Goal: Information Seeking & Learning: Learn about a topic

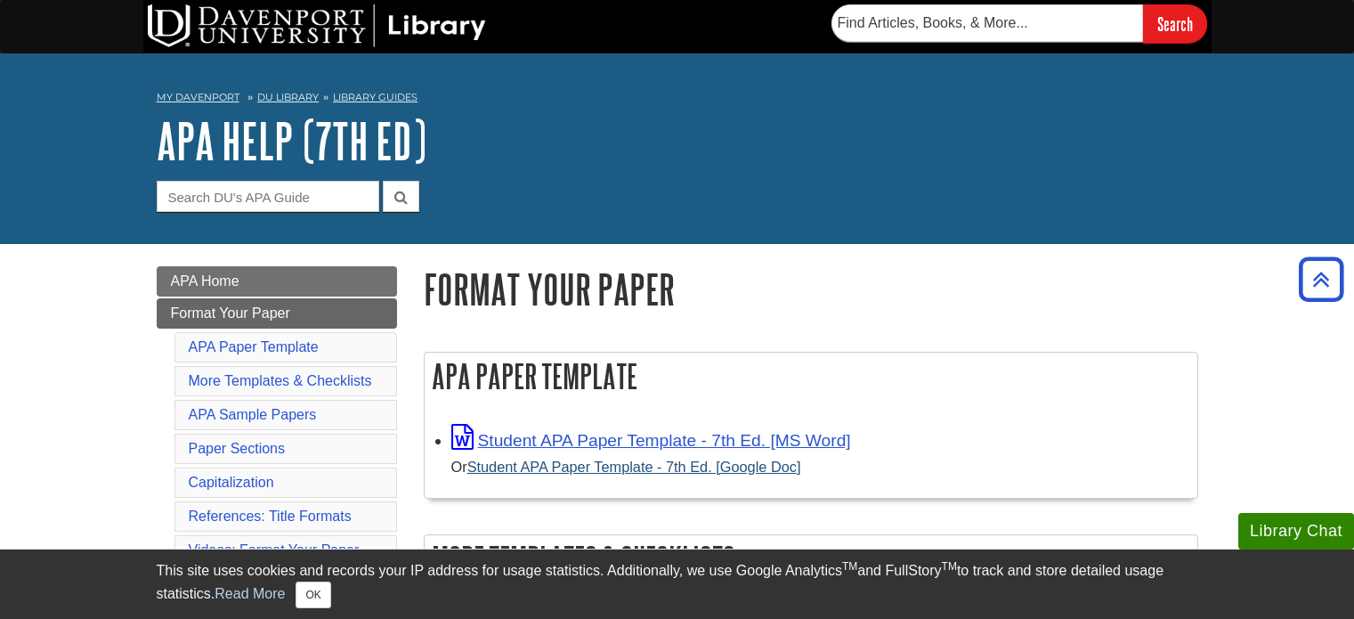
scroll to position [331, 0]
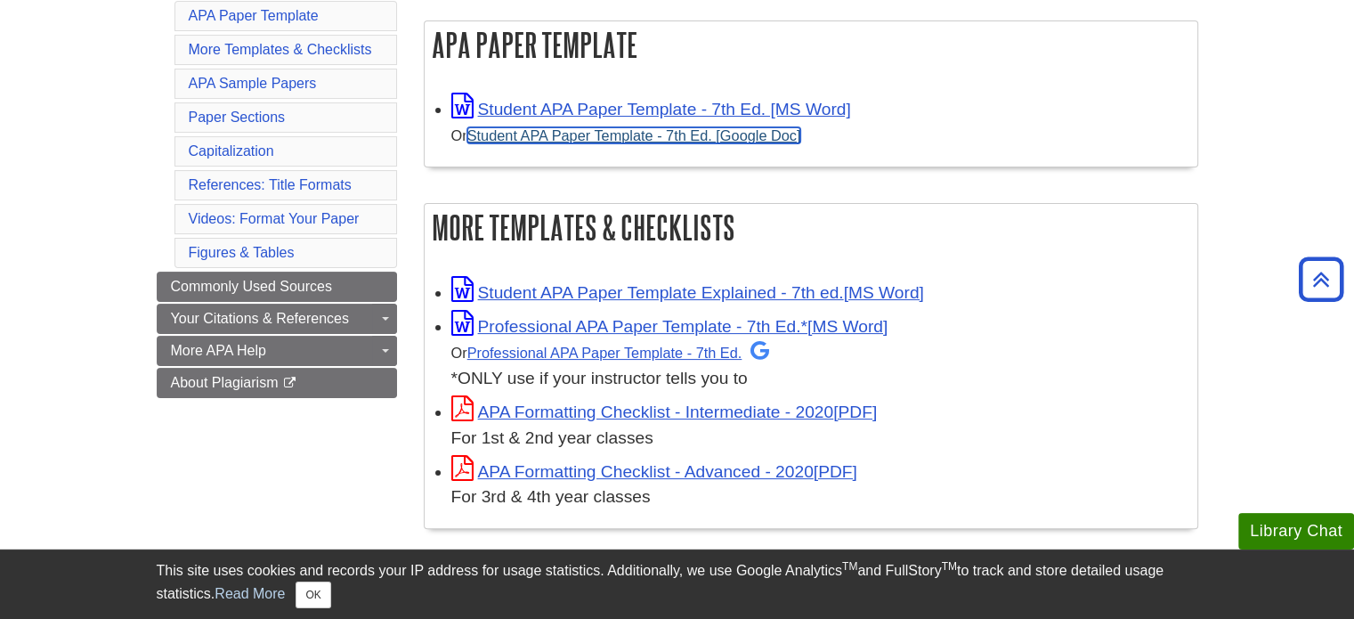
click at [613, 142] on link "Student APA Paper Template - 7th Ed. [Google Doc]" at bounding box center [634, 135] width 334 height 16
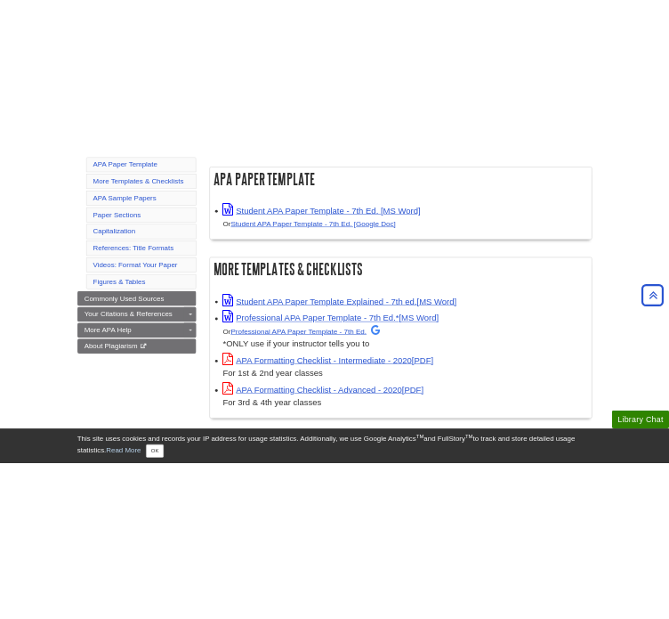
scroll to position [445, 0]
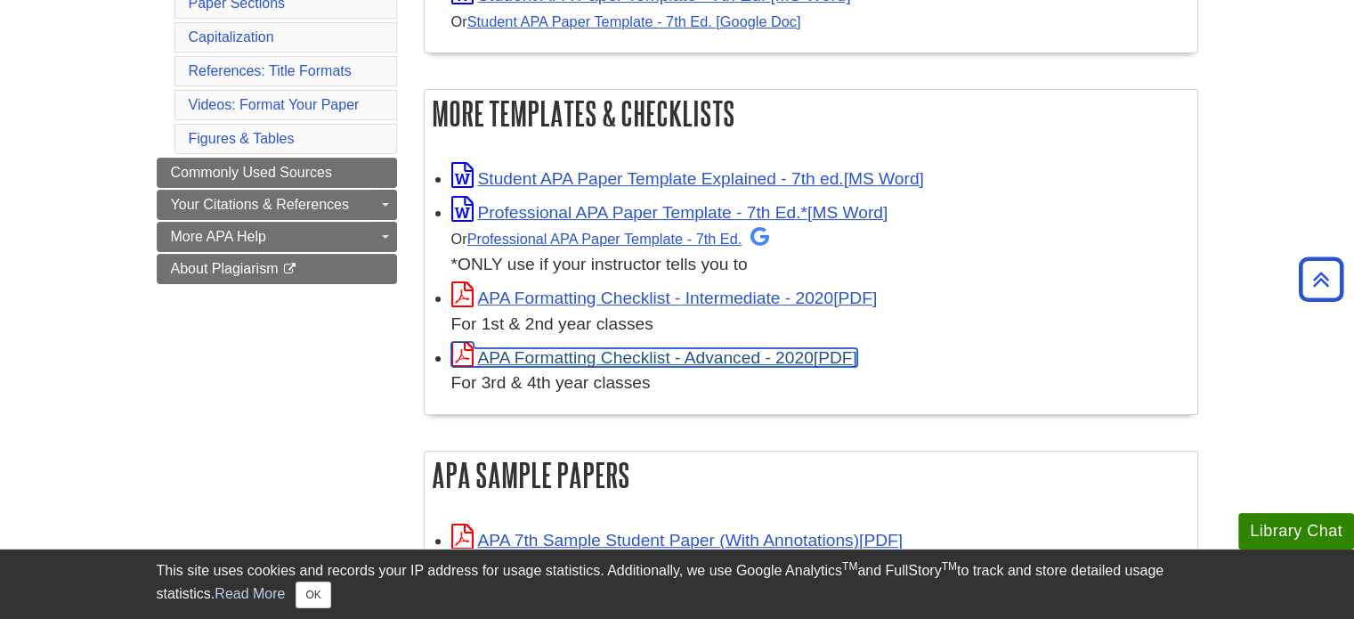
click at [709, 359] on link "APA Formatting Checklist - Advanced - 2020" at bounding box center [654, 357] width 406 height 19
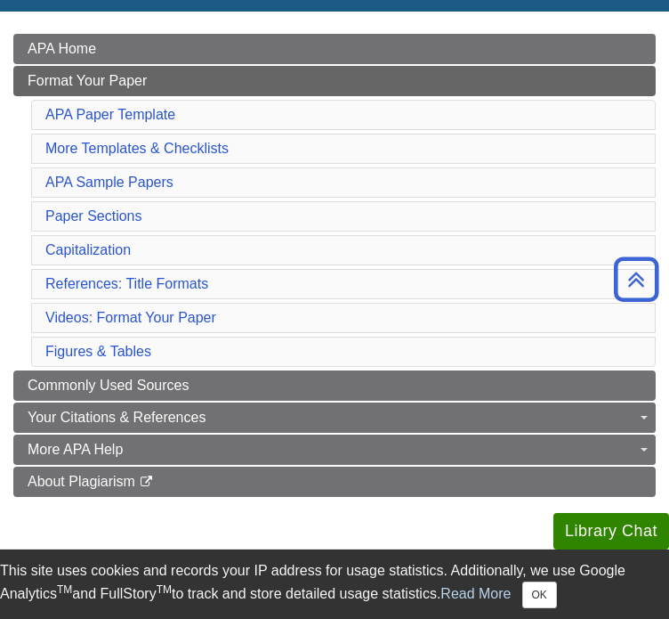
scroll to position [235, 0]
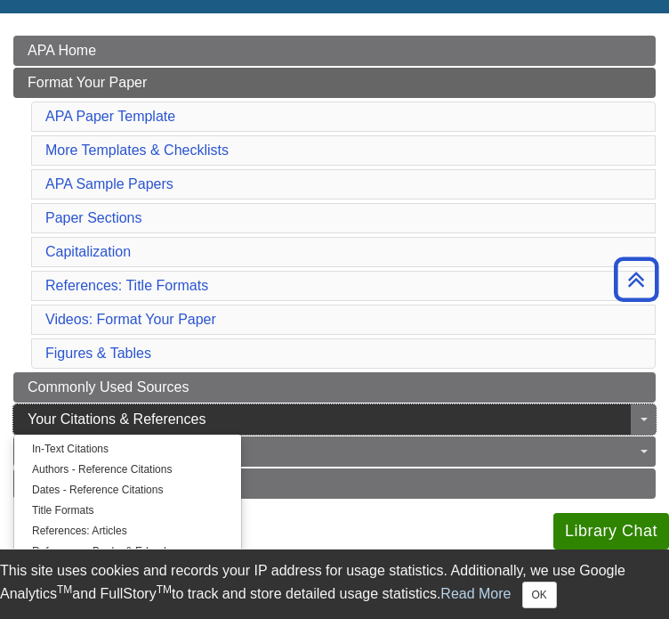
click at [239, 404] on link "Your Citations & References" at bounding box center [334, 419] width 643 height 30
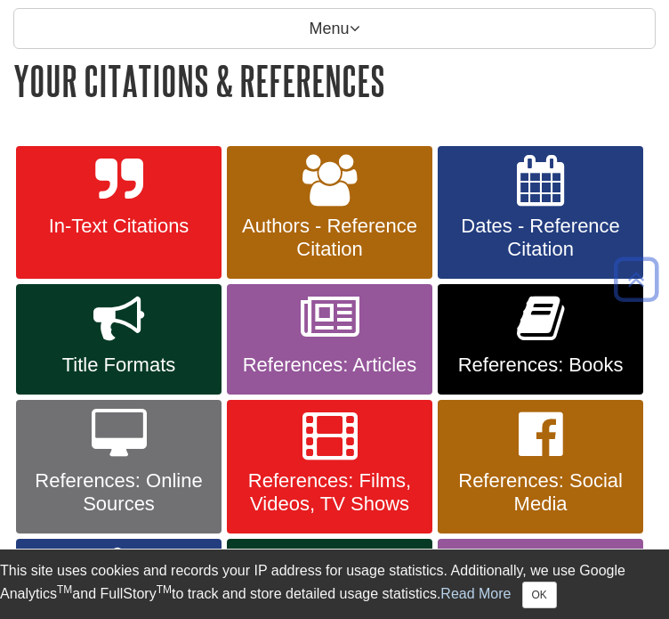
scroll to position [284, 0]
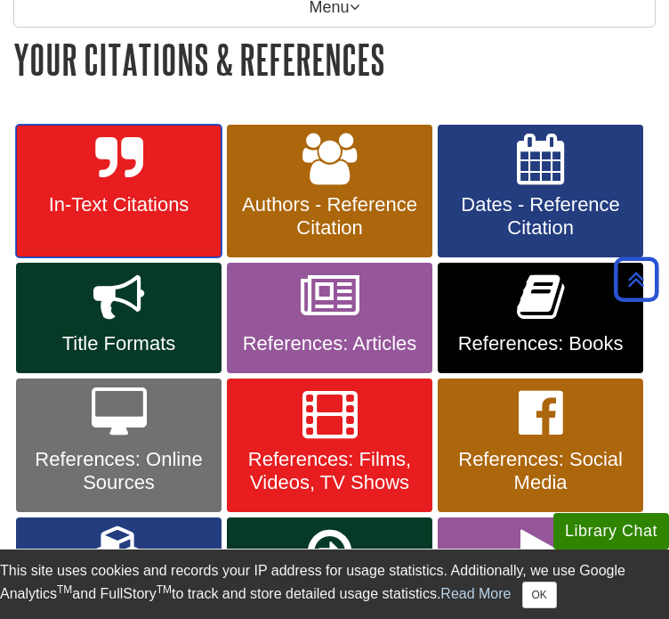
click at [136, 169] on icon at bounding box center [118, 160] width 47 height 52
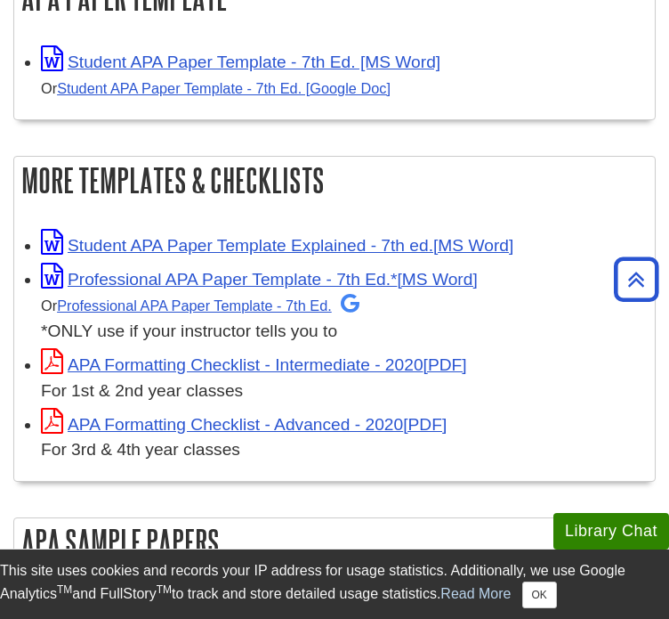
scroll to position [434, 0]
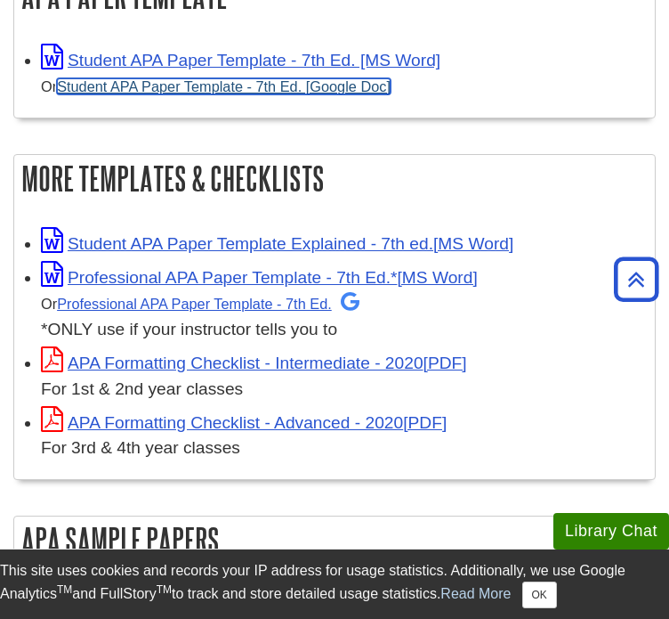
click at [316, 78] on link "Student APA Paper Template - 7th Ed. [Google Doc]" at bounding box center [224, 86] width 334 height 16
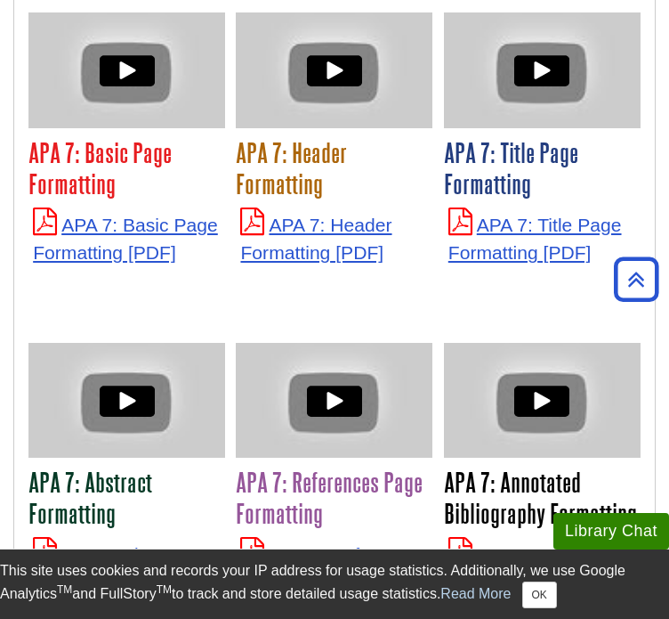
scroll to position [4778, 0]
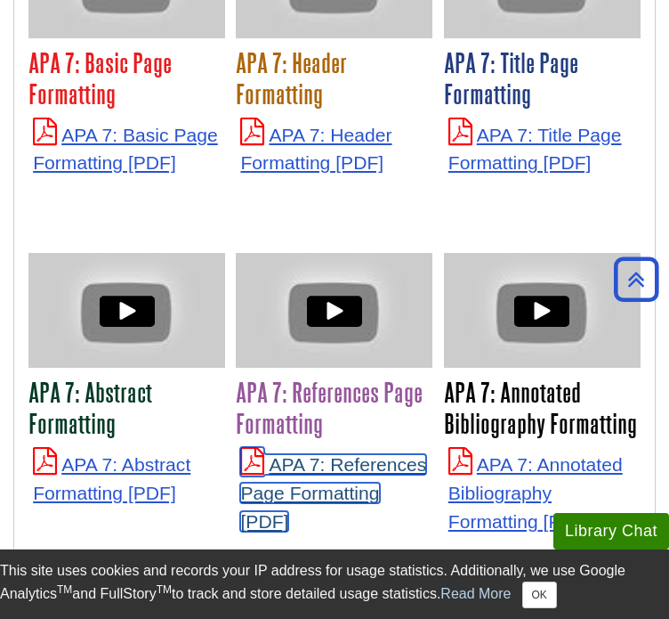
click at [297, 454] on link "APA 7: References Page Formatting" at bounding box center [333, 492] width 186 height 77
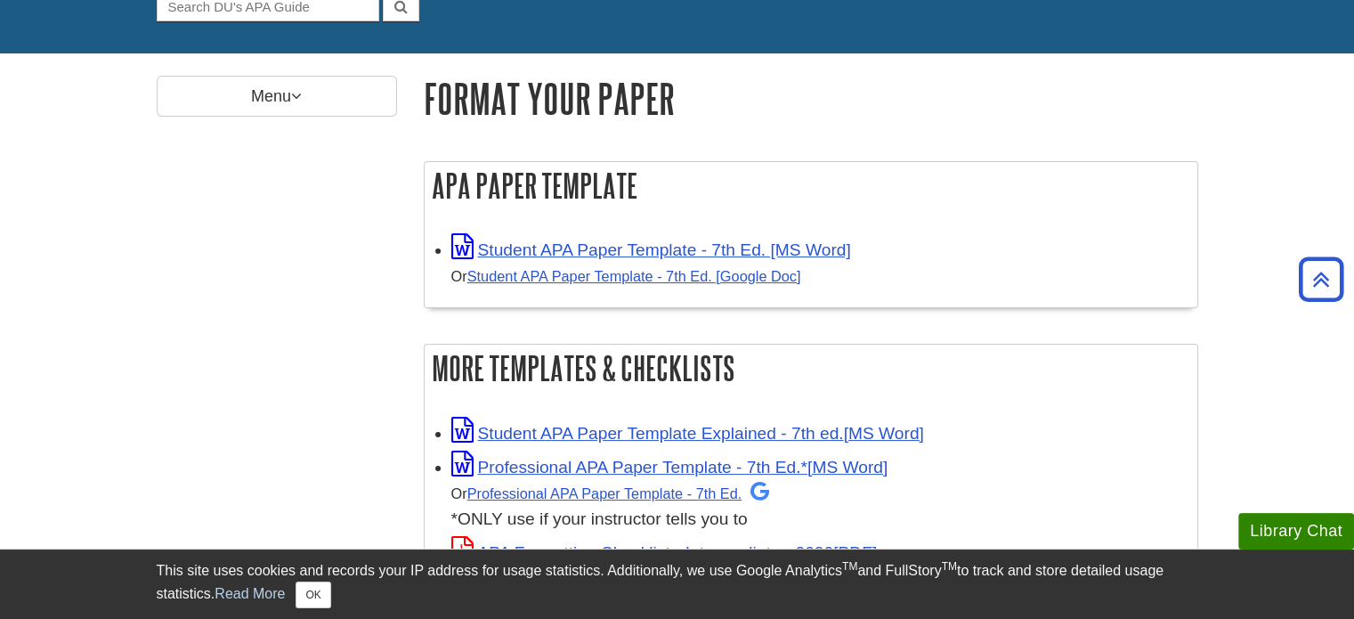
scroll to position [0, 0]
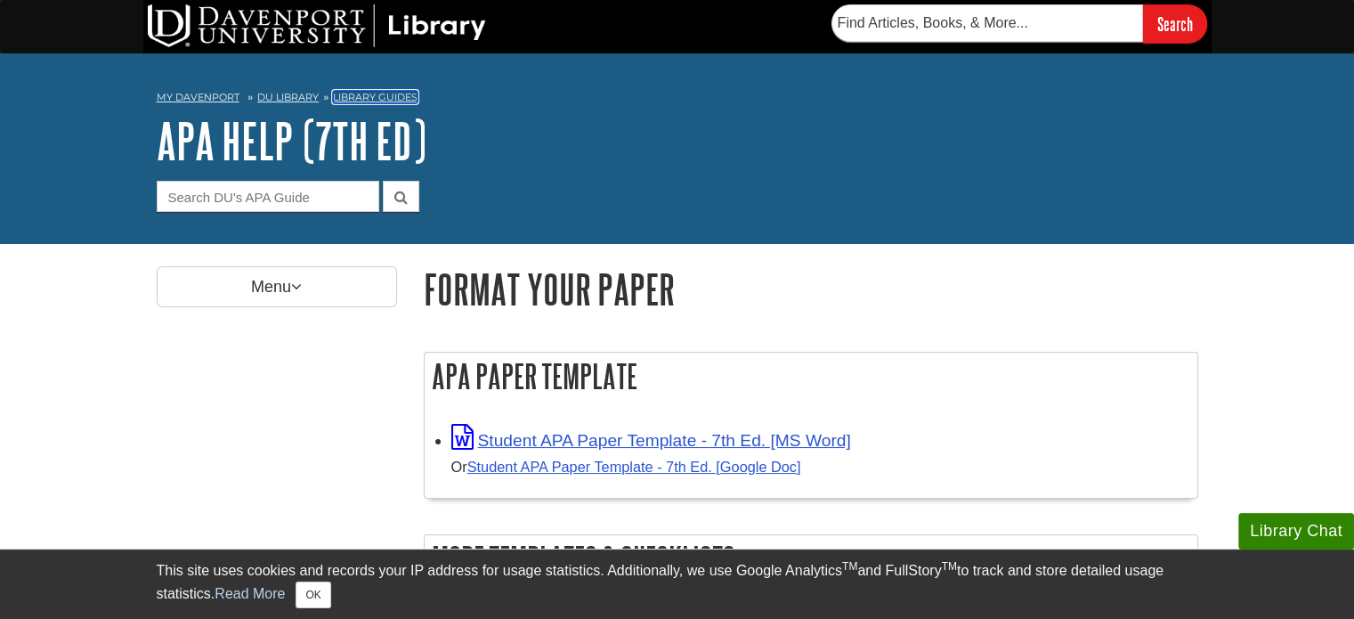
click at [362, 96] on link "Library Guides" at bounding box center [375, 97] width 85 height 12
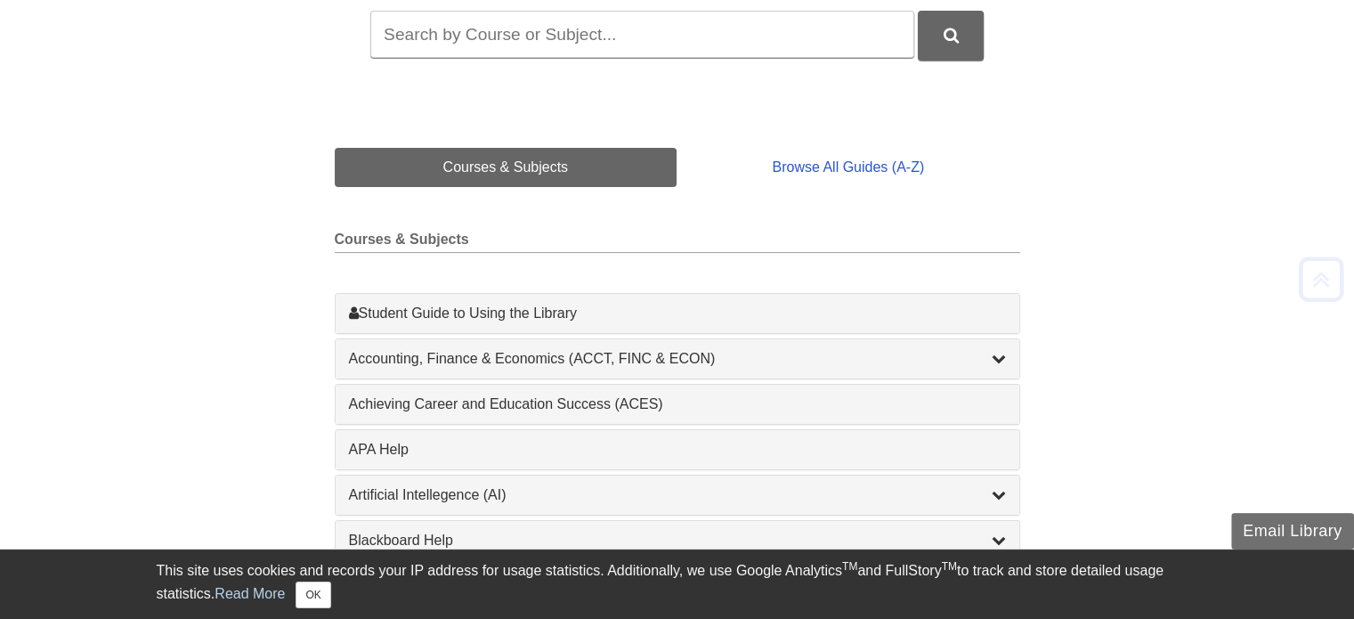
scroll to position [335, 0]
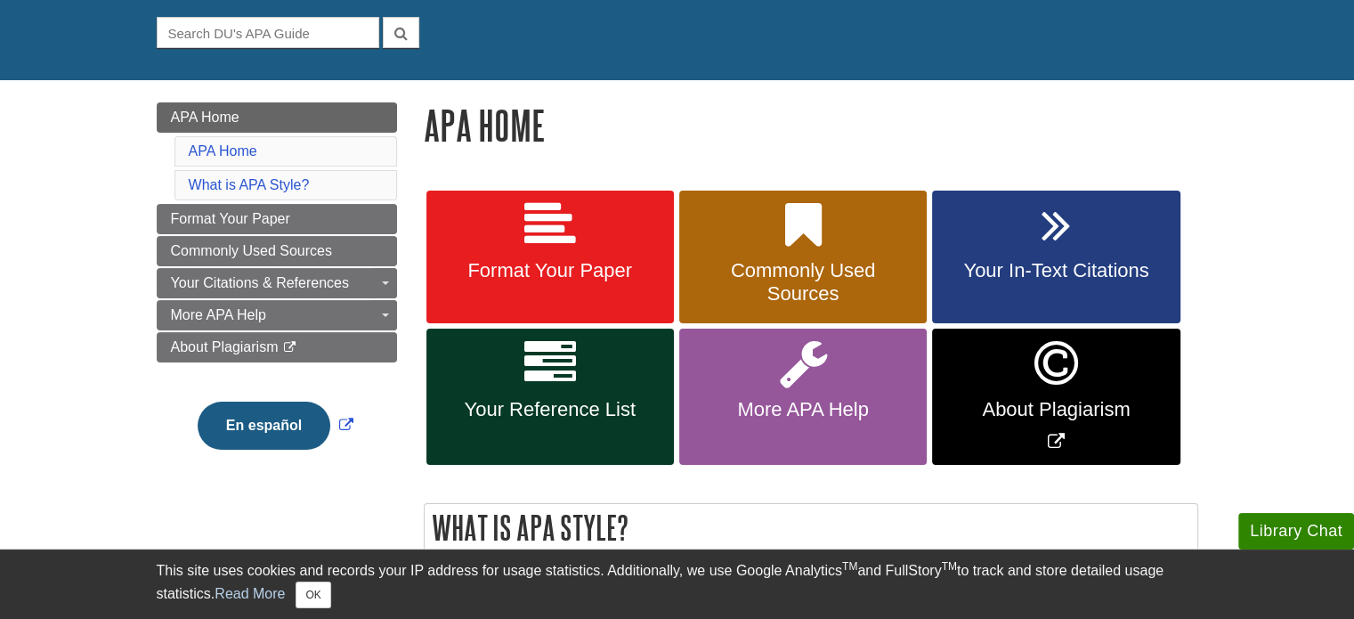
scroll to position [324, 0]
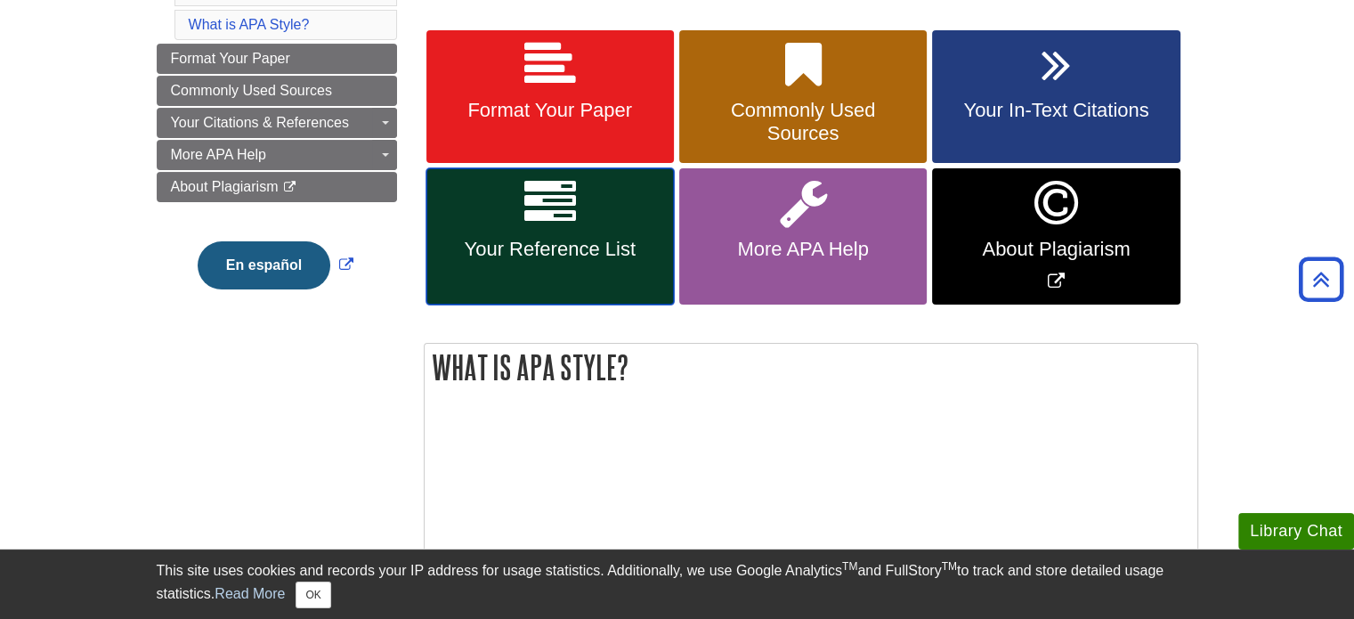
click at [573, 213] on icon at bounding box center [550, 203] width 52 height 52
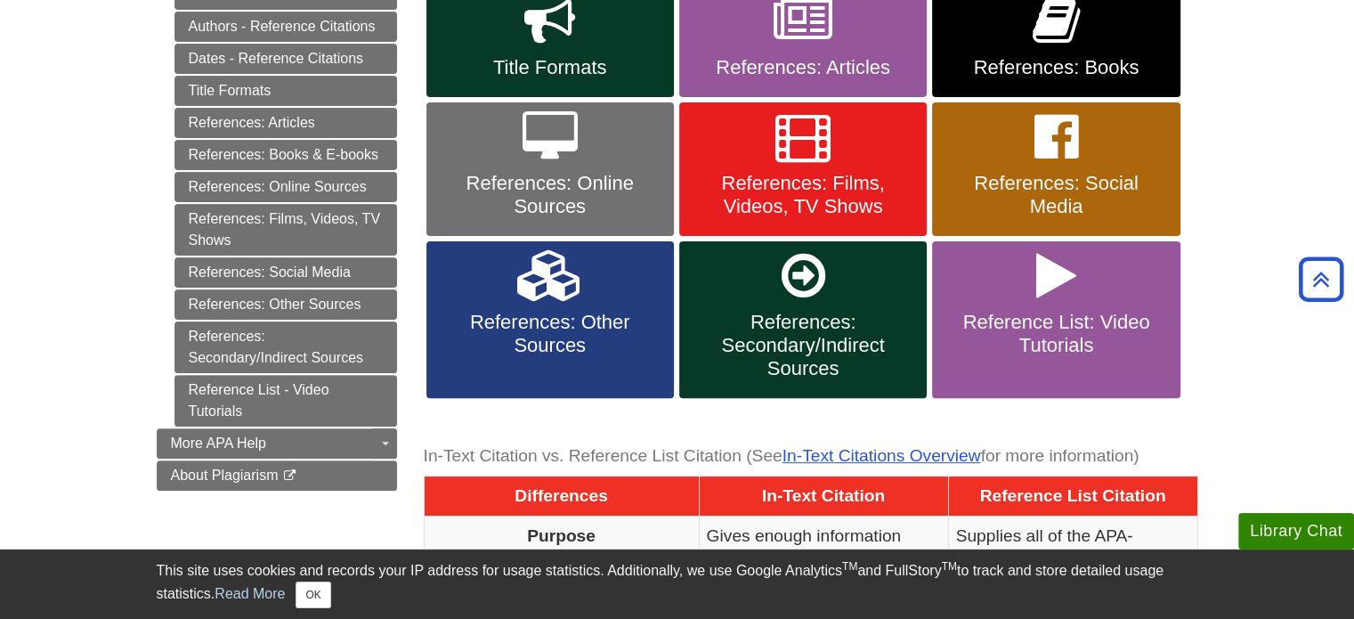
scroll to position [512, 0]
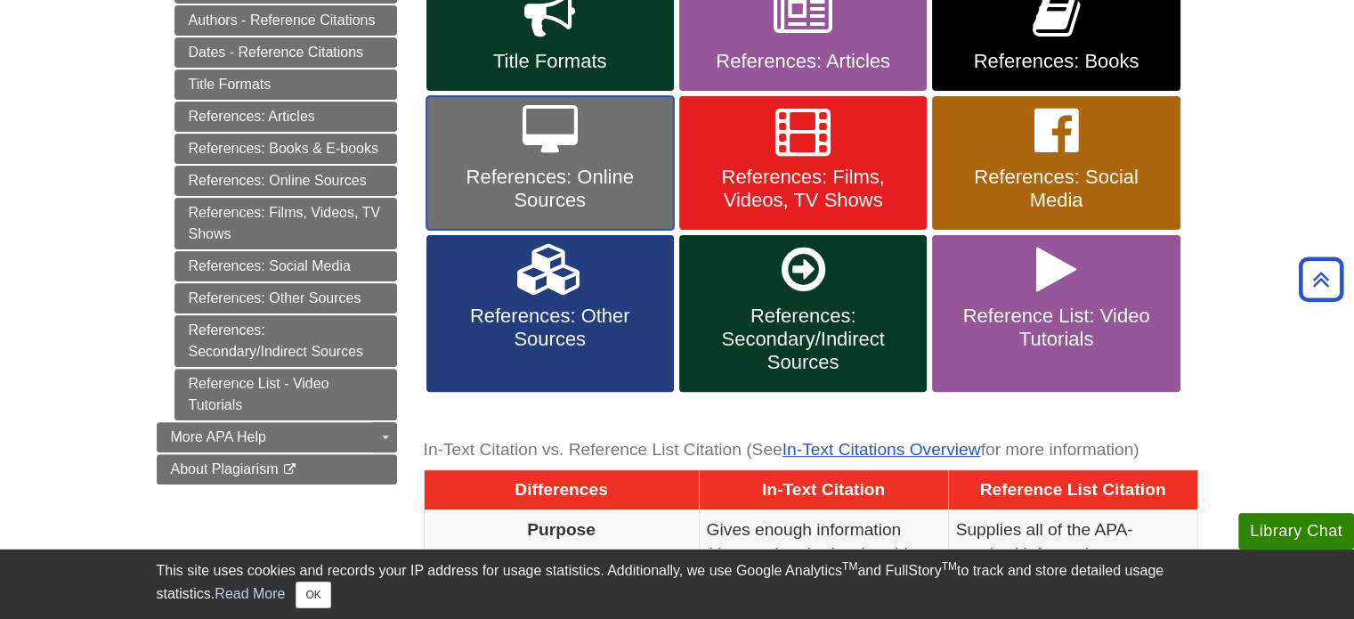
click at [540, 148] on icon at bounding box center [549, 131] width 55 height 52
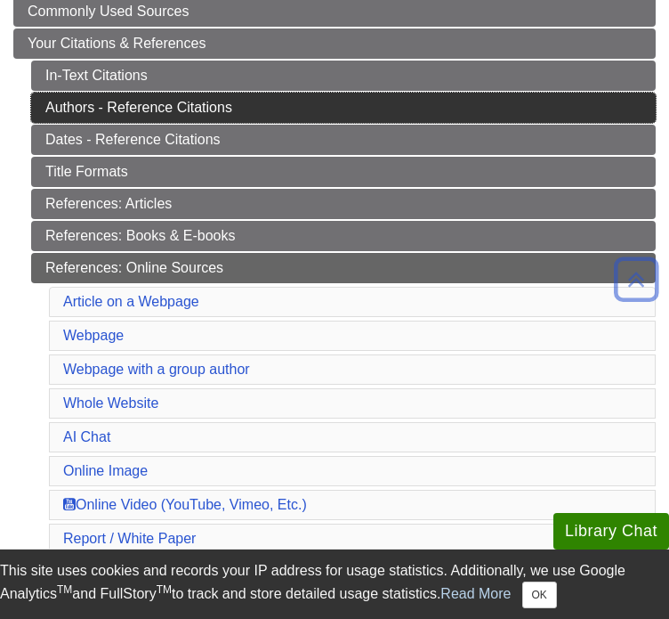
scroll to position [338, 0]
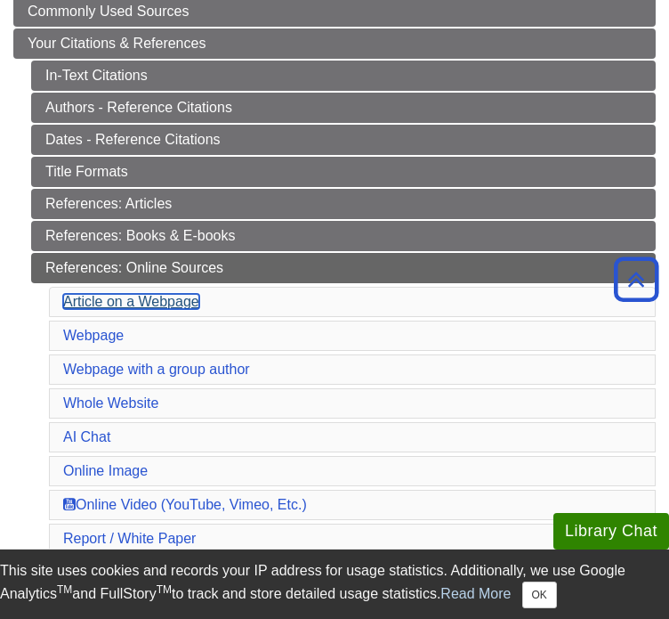
click at [132, 294] on link "Article on a Webpage" at bounding box center [131, 301] width 136 height 15
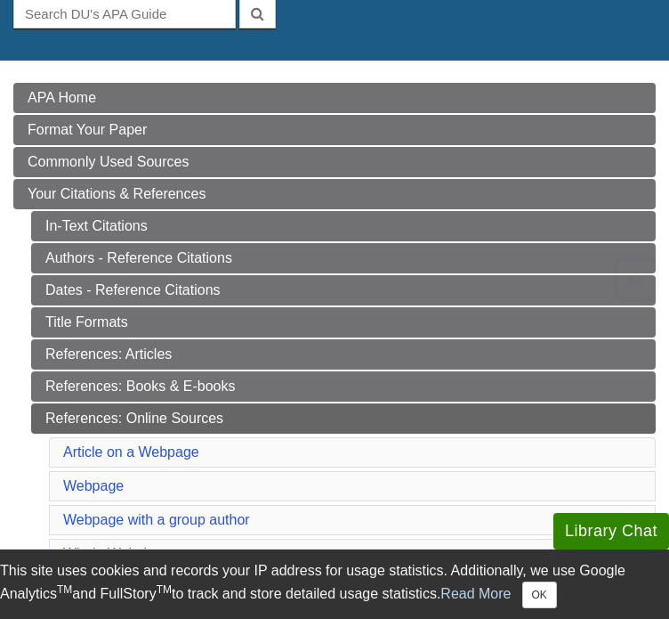
scroll to position [208, 0]
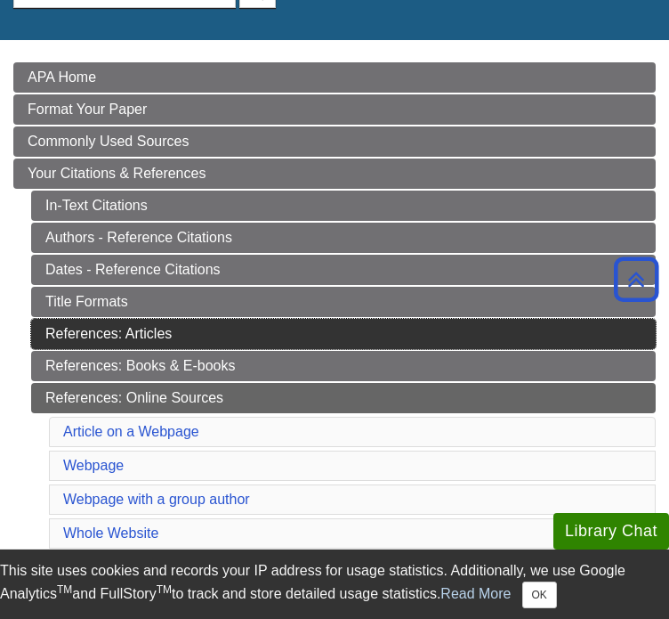
click at [252, 319] on link "References: Articles" at bounding box center [343, 334] width 625 height 30
